Goal: Transaction & Acquisition: Purchase product/service

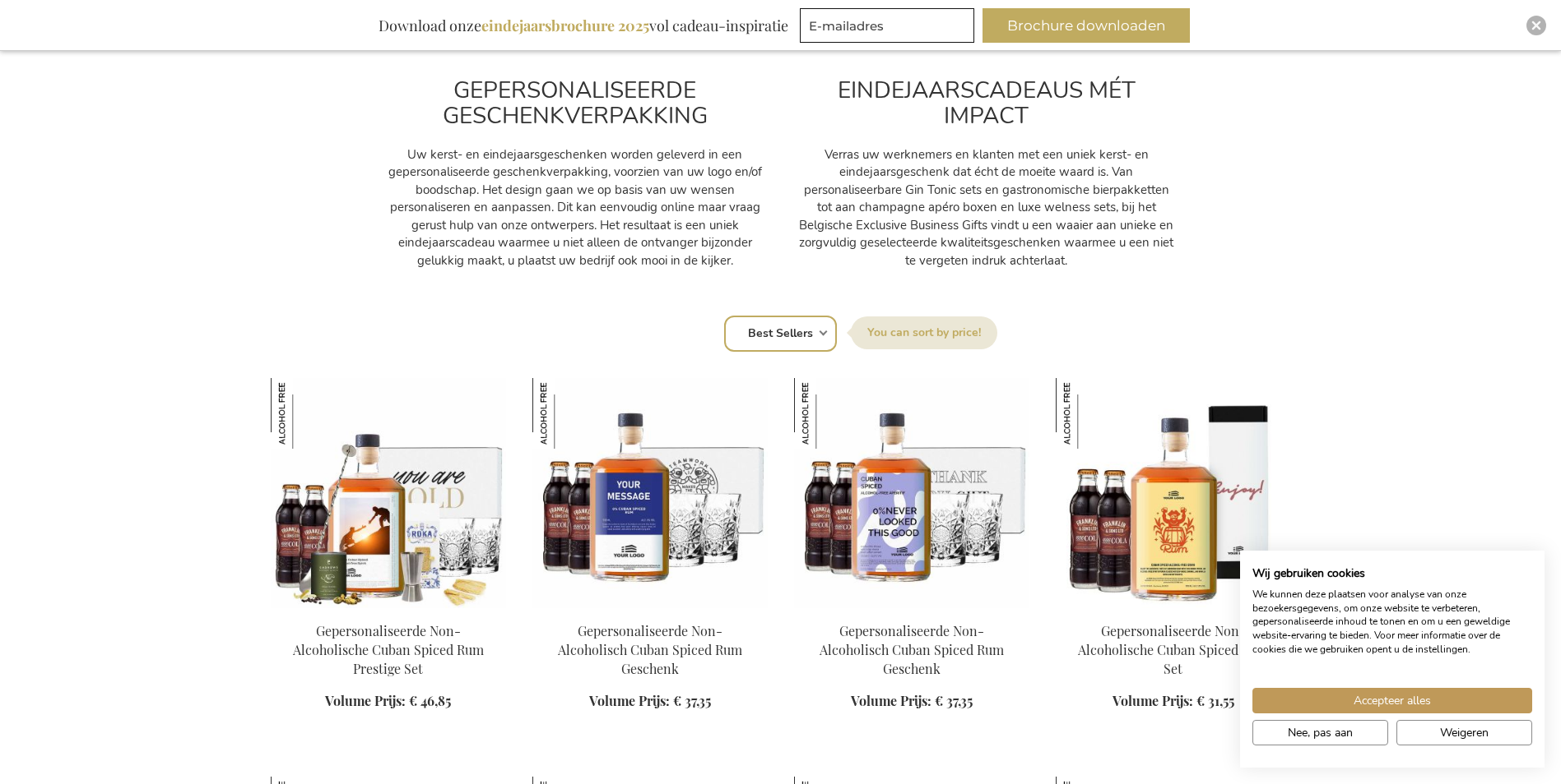
scroll to position [905, 0]
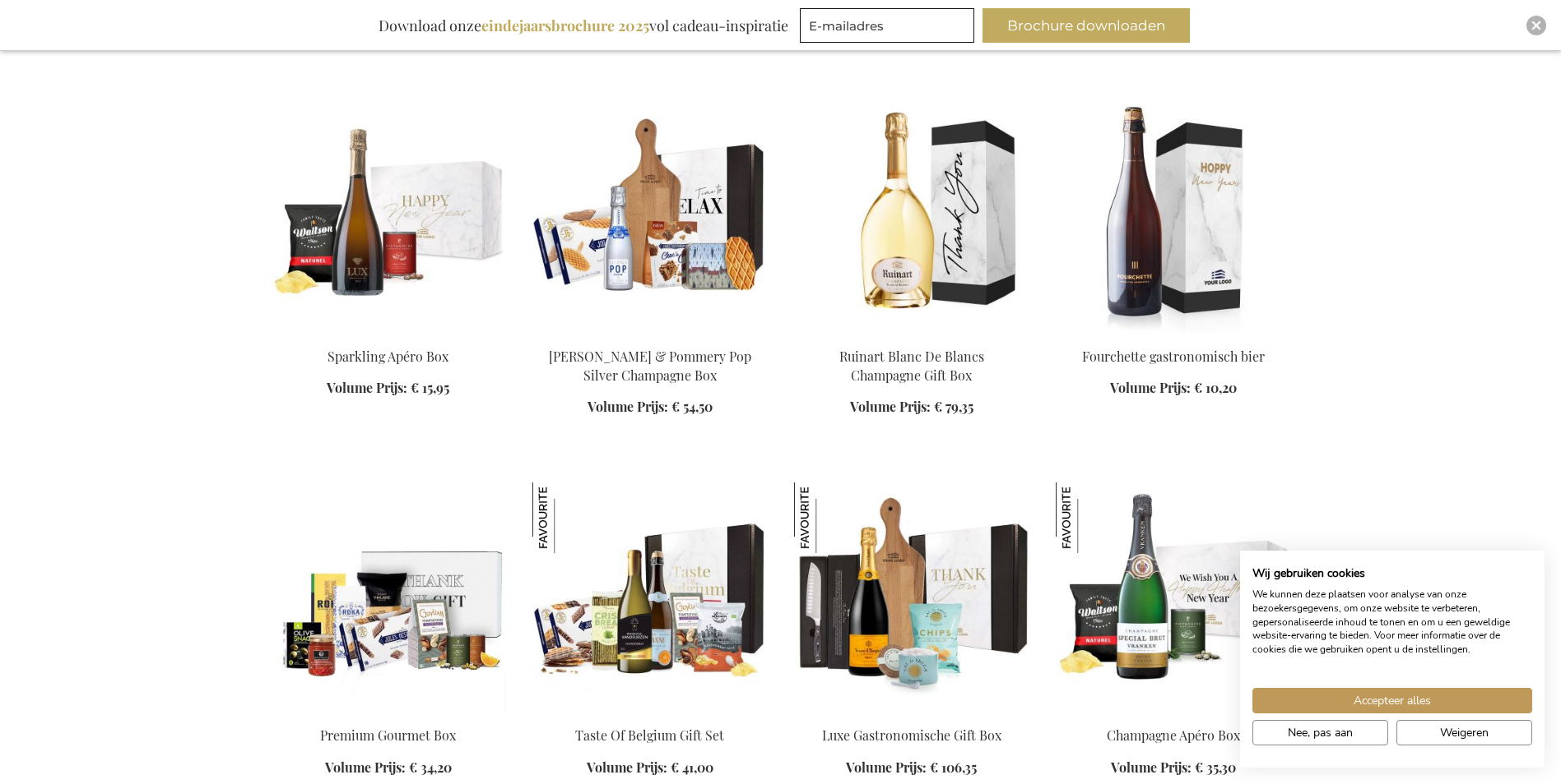
scroll to position [3042, 0]
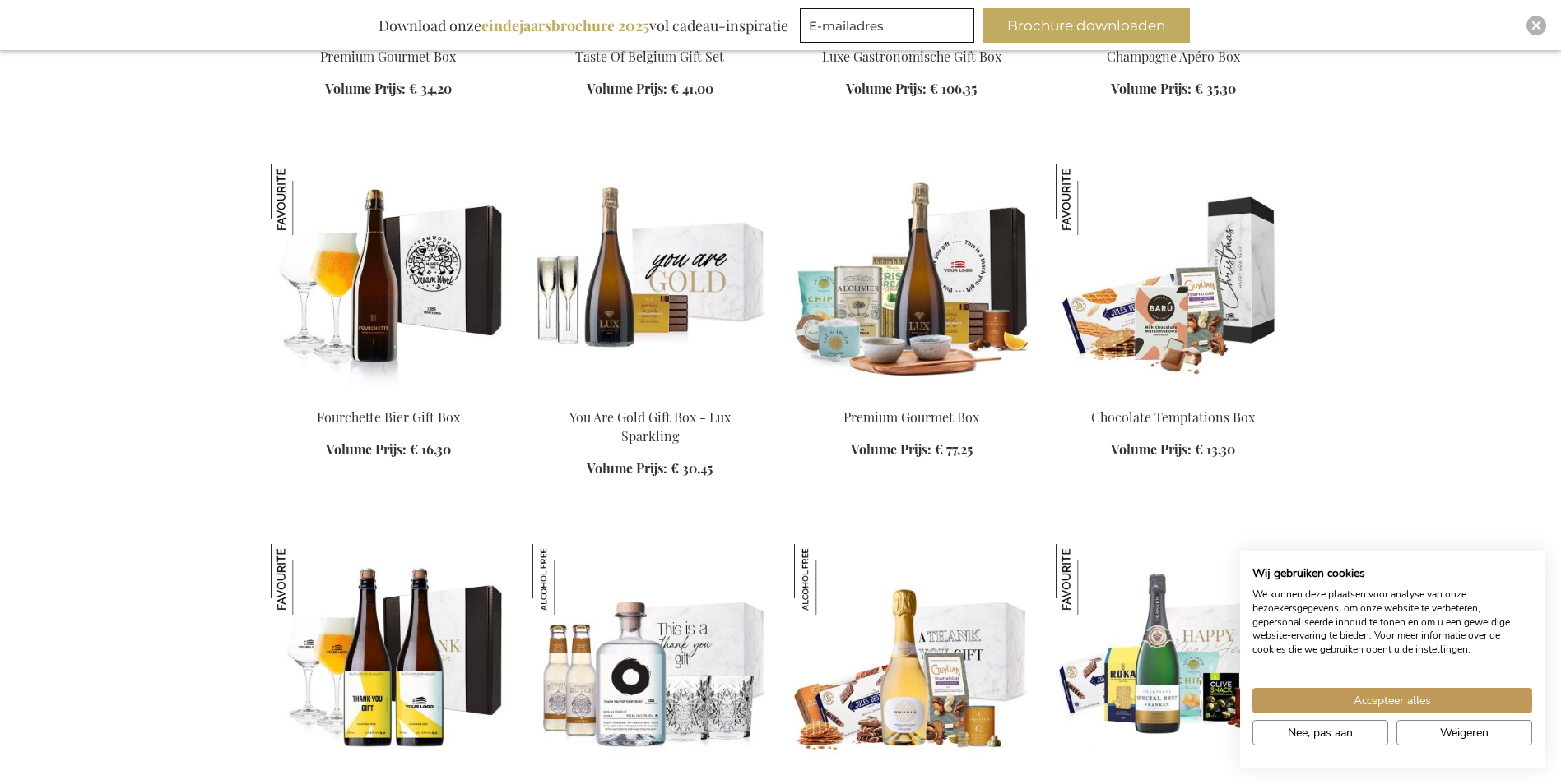
scroll to position [3783, 0]
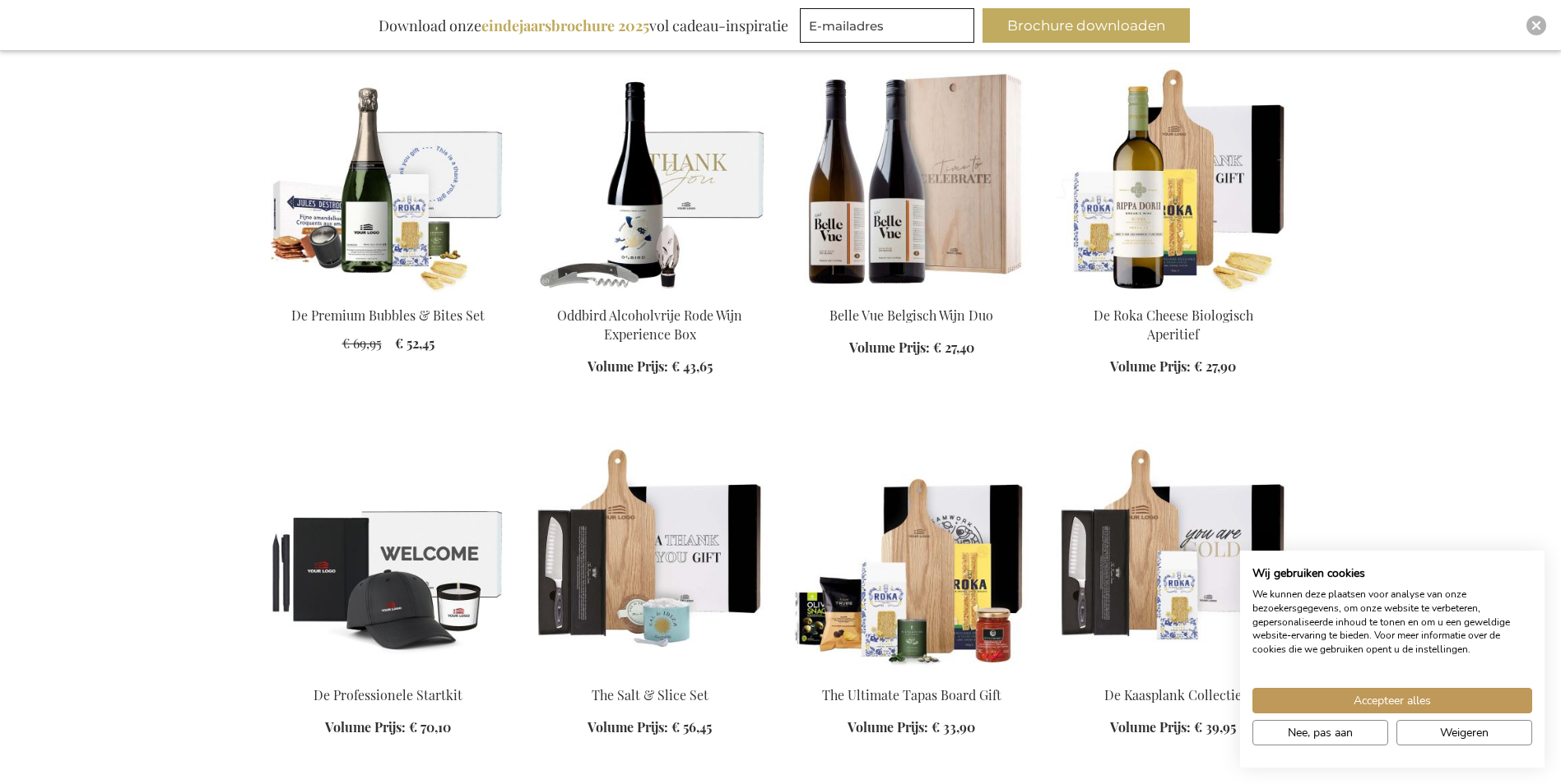
scroll to position [6166, 0]
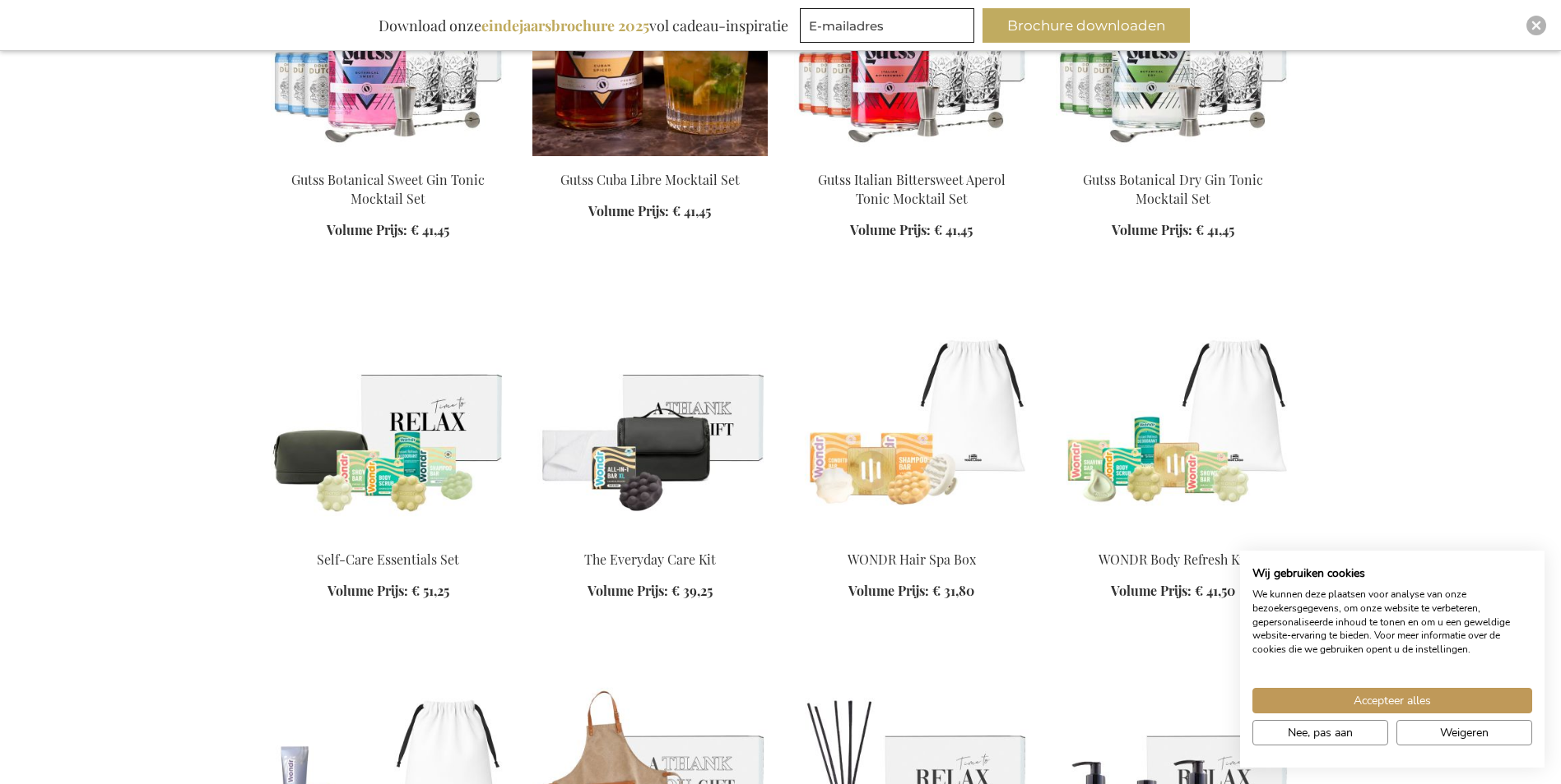
scroll to position [7400, 0]
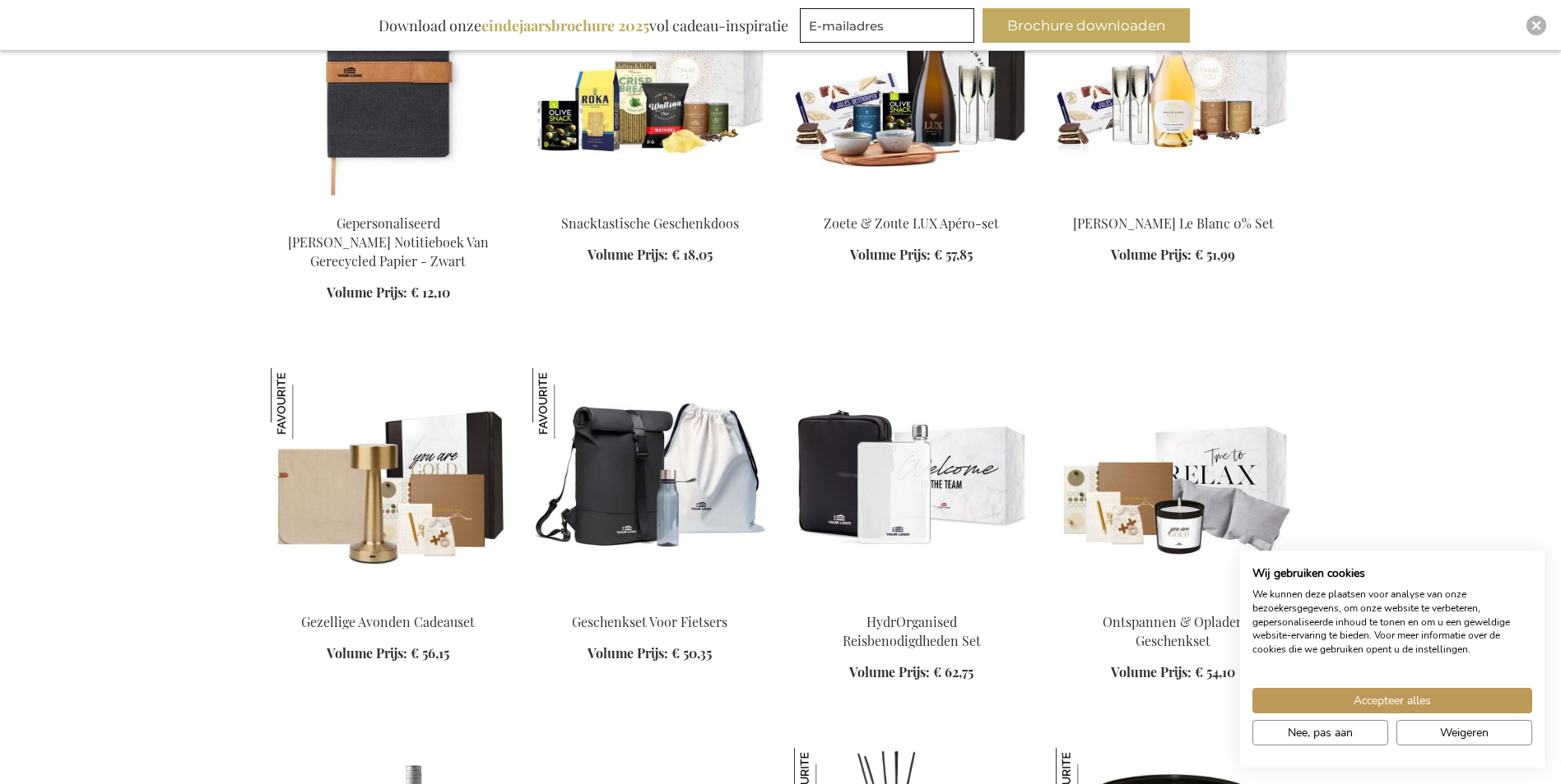
scroll to position [11511, 0]
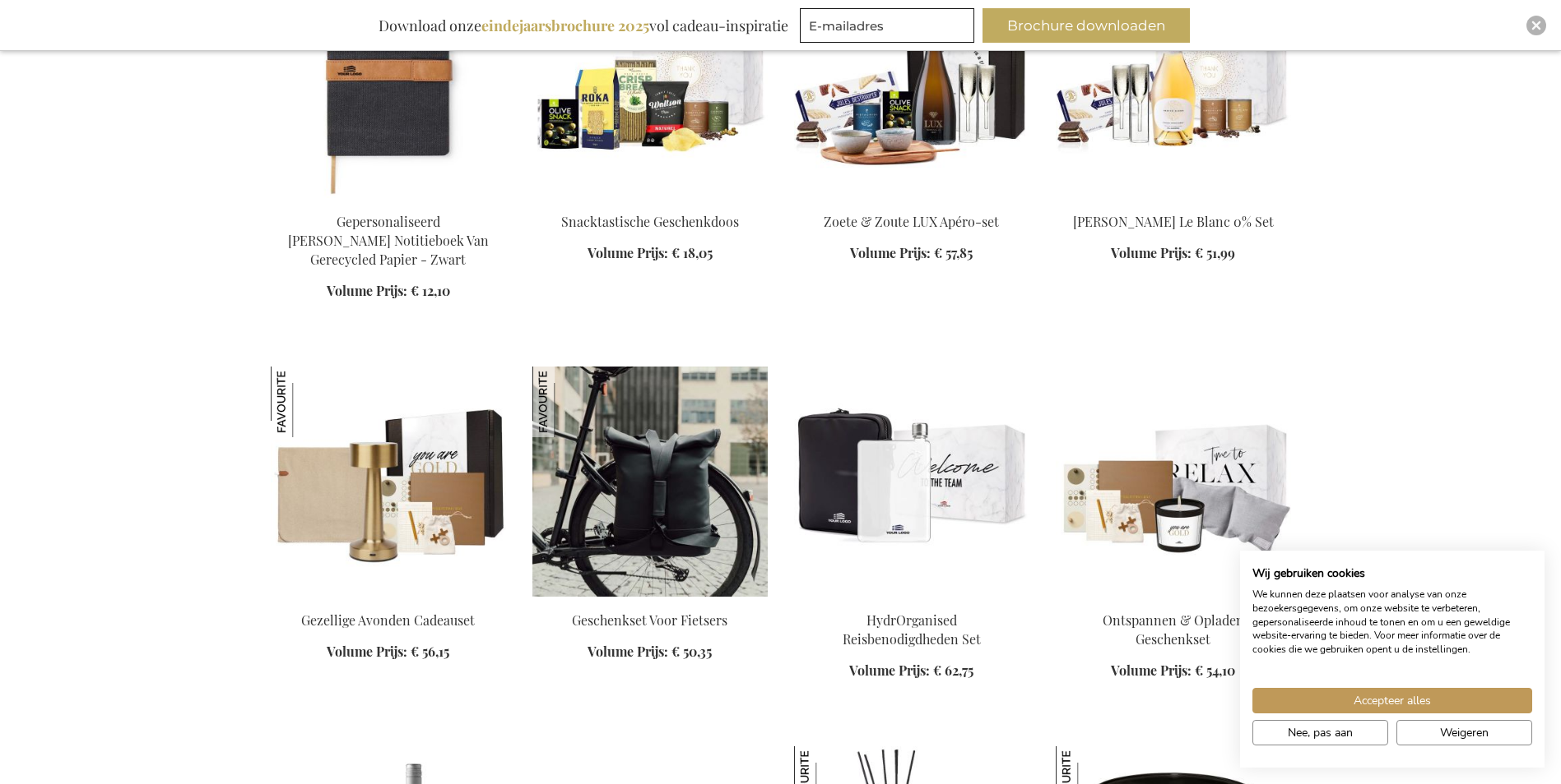
click at [744, 367] on img at bounding box center [650, 481] width 235 height 230
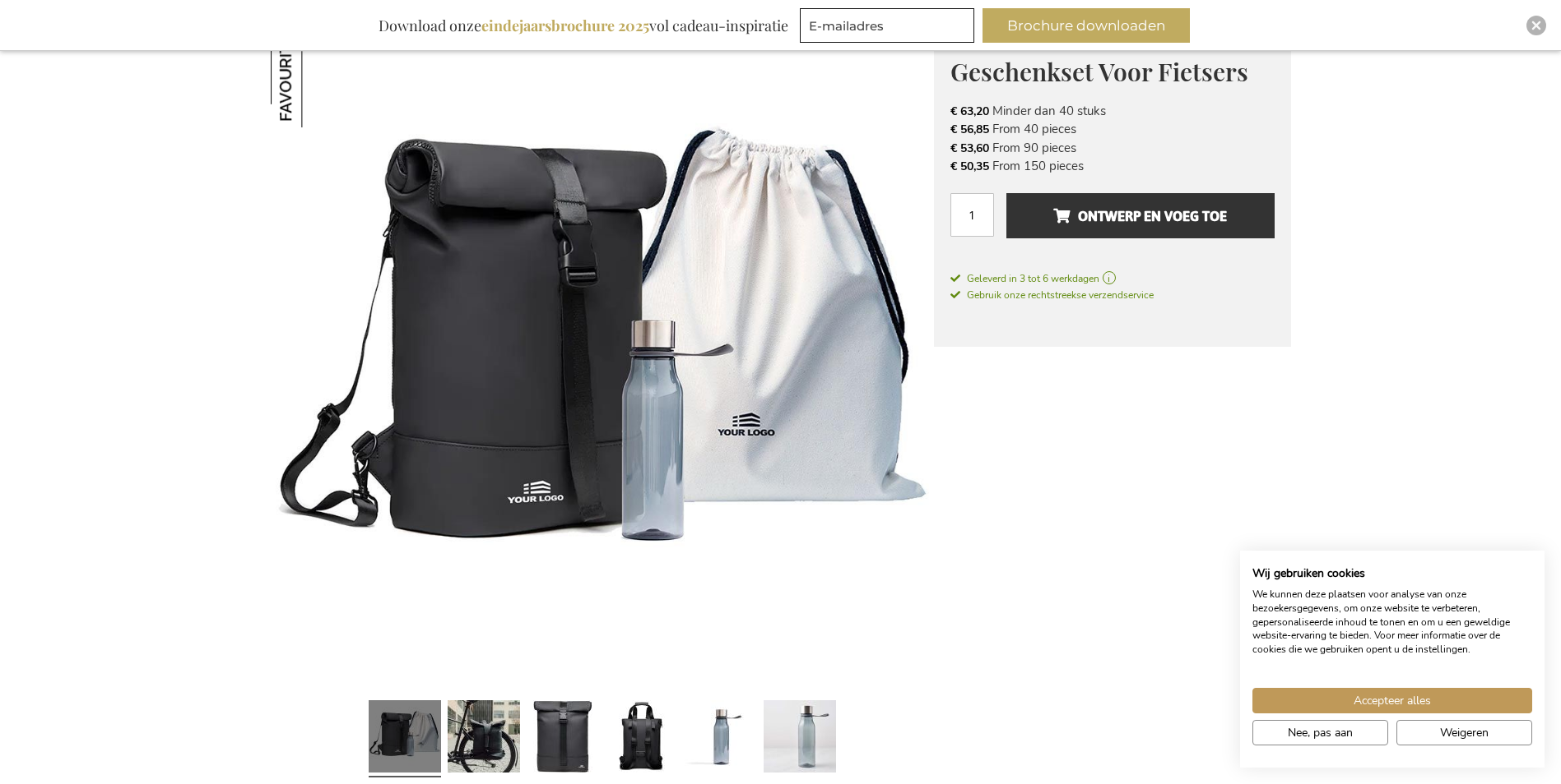
scroll to position [164, 0]
